Goal: Check status: Check status

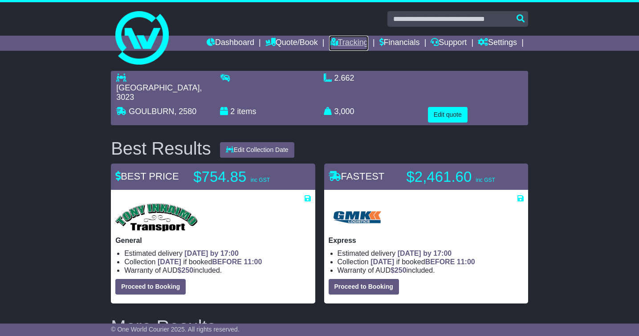
click at [331, 39] on link "Tracking" at bounding box center [348, 43] width 39 height 15
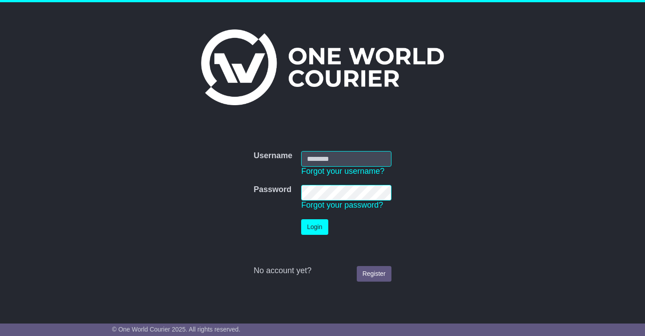
type input "**********"
click at [322, 223] on button "Login" at bounding box center [314, 227] width 27 height 16
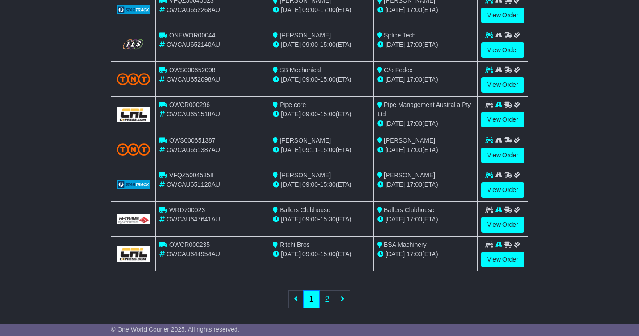
scroll to position [323, 0]
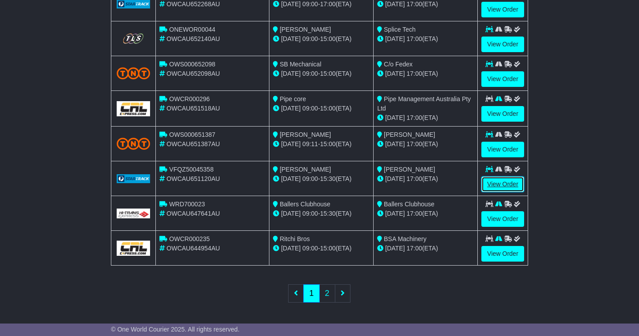
click at [492, 184] on link "View Order" at bounding box center [502, 184] width 43 height 16
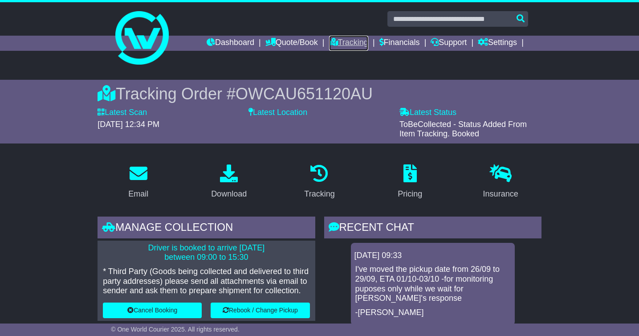
click at [329, 38] on icon at bounding box center [333, 42] width 9 height 8
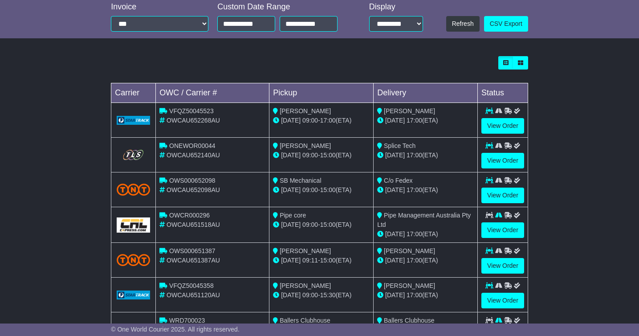
scroll to position [194, 0]
